Goal: Transaction & Acquisition: Purchase product/service

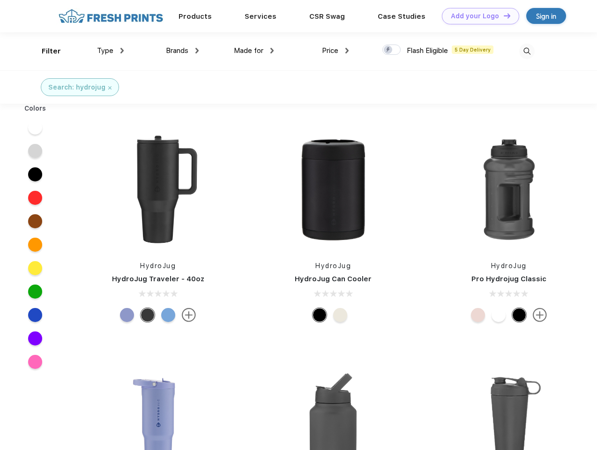
scroll to position [0, 0]
click at [477, 16] on link "Add your Logo Design Tool" at bounding box center [480, 16] width 77 height 16
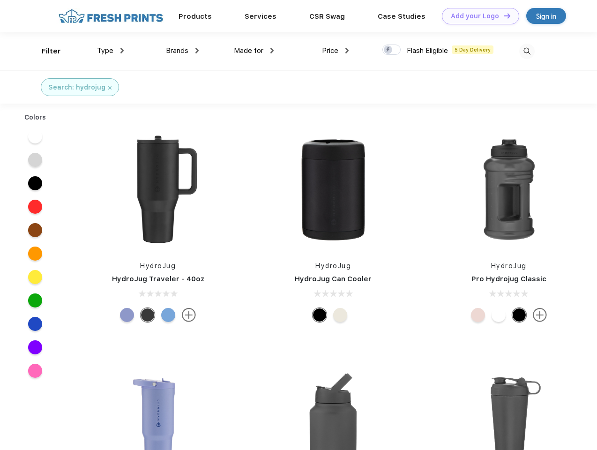
click at [0, 0] on div "Design Tool" at bounding box center [0, 0] width 0 height 0
click at [503, 15] on link "Add your Logo Design Tool" at bounding box center [480, 16] width 77 height 16
click at [45, 51] on div "Filter" at bounding box center [51, 51] width 19 height 11
click at [111, 51] on span "Type" at bounding box center [105, 50] width 16 height 8
click at [182, 51] on span "Brands" at bounding box center [177, 50] width 23 height 8
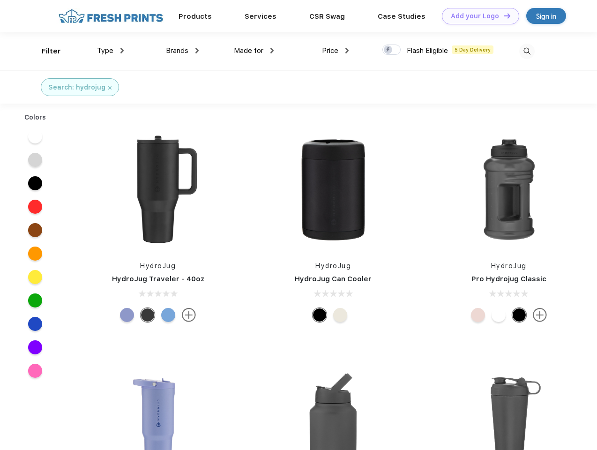
click at [254, 51] on span "Made for" at bounding box center [249, 50] width 30 height 8
click at [336, 51] on span "Price" at bounding box center [330, 50] width 16 height 8
click at [392, 50] on div at bounding box center [392, 50] width 18 height 10
click at [389, 50] on input "checkbox" at bounding box center [386, 47] width 6 height 6
click at [527, 51] on img at bounding box center [527, 51] width 15 height 15
